Goal: Find specific page/section: Locate item on page

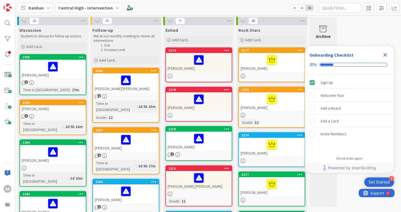
click at [386, 59] on div "Close Checklist" at bounding box center [384, 54] width 9 height 9
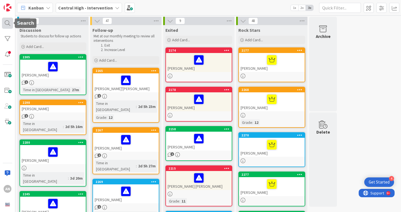
click at [9, 24] on div at bounding box center [7, 23] width 11 height 11
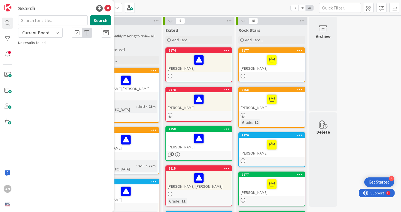
click at [75, 20] on input "text" at bounding box center [53, 20] width 70 height 10
type input "[PERSON_NAME]"
click at [100, 17] on button "Search" at bounding box center [100, 20] width 21 height 10
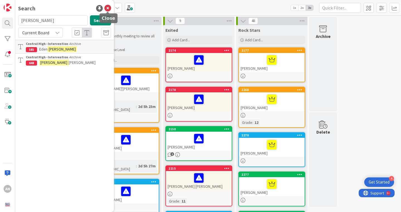
click at [110, 8] on icon at bounding box center [107, 8] width 7 height 7
